Goal: Task Accomplishment & Management: Use online tool/utility

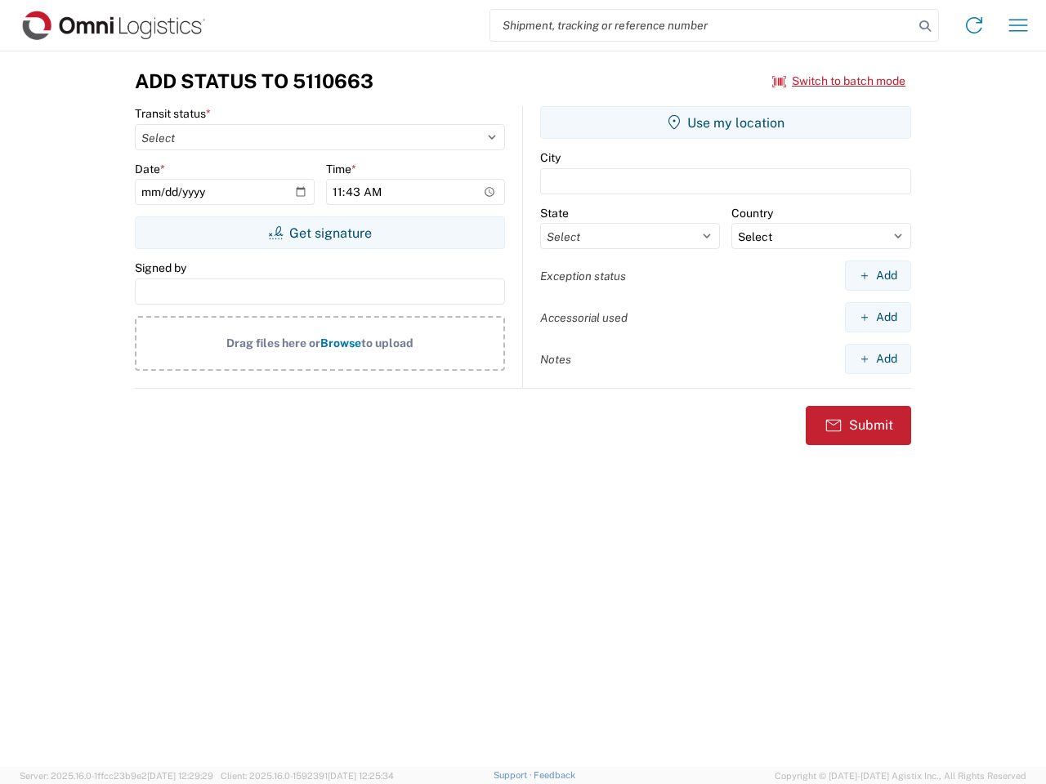
click at [702, 25] on input "search" at bounding box center [701, 25] width 423 height 31
click at [925, 26] on icon at bounding box center [924, 26] width 23 height 23
click at [974, 25] on icon at bounding box center [974, 25] width 26 height 26
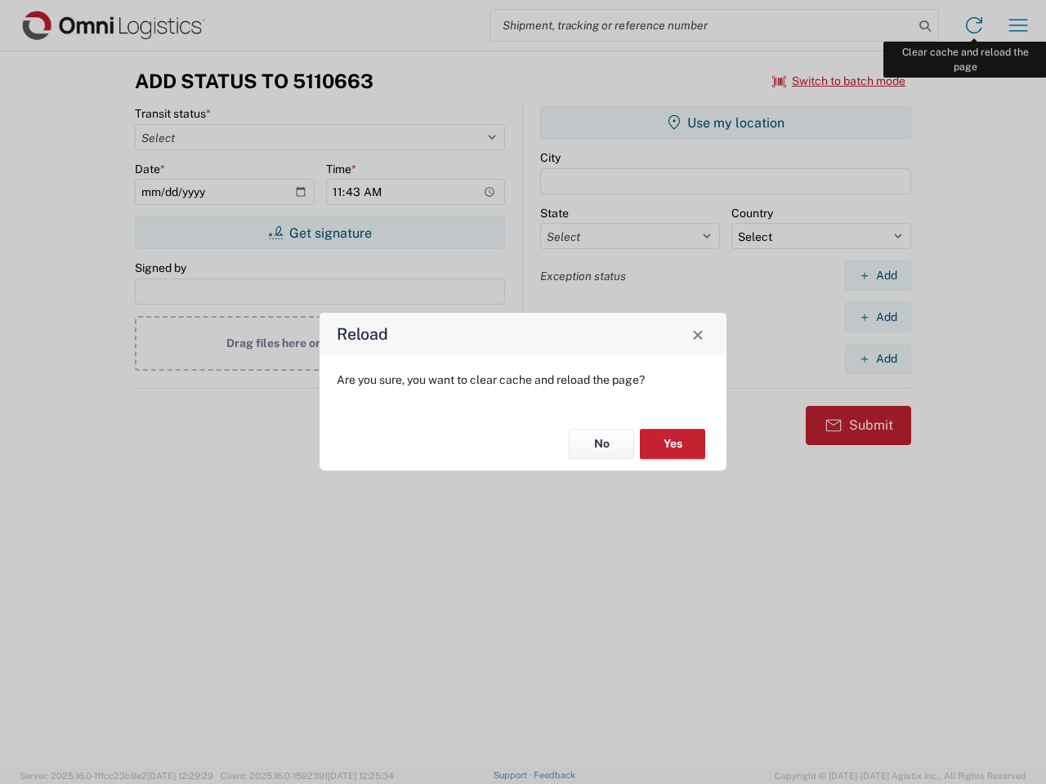
click at [1018, 25] on div "Reload Are you sure, you want to clear cache and reload the page? No Yes" at bounding box center [523, 392] width 1046 height 784
click at [839, 81] on div "Reload Are you sure, you want to clear cache and reload the page? No Yes" at bounding box center [523, 392] width 1046 height 784
click at [319, 233] on div "Reload Are you sure, you want to clear cache and reload the page? No Yes" at bounding box center [523, 392] width 1046 height 784
click at [725, 123] on div "Reload Are you sure, you want to clear cache and reload the page? No Yes" at bounding box center [523, 392] width 1046 height 784
click at [877, 275] on div "Reload Are you sure, you want to clear cache and reload the page? No Yes" at bounding box center [523, 392] width 1046 height 784
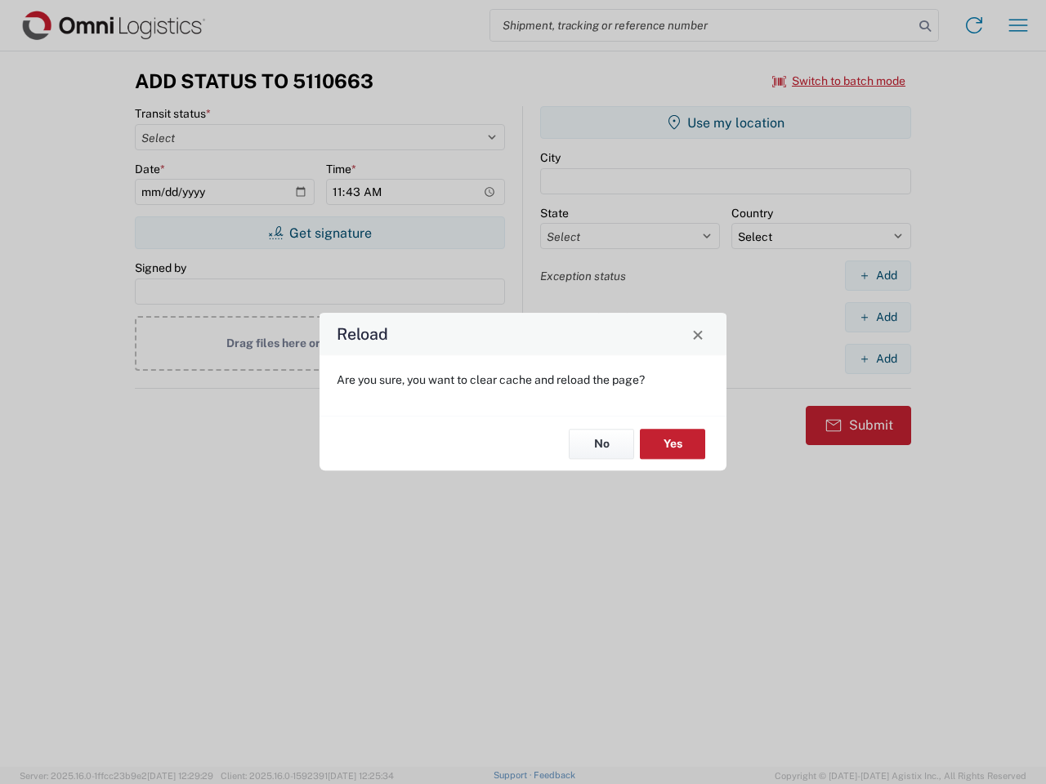
click at [877, 317] on div "Reload Are you sure, you want to clear cache and reload the page? No Yes" at bounding box center [523, 392] width 1046 height 784
click at [877, 359] on div "Reload Are you sure, you want to clear cache and reload the page? No Yes" at bounding box center [523, 392] width 1046 height 784
